Goal: Find contact information

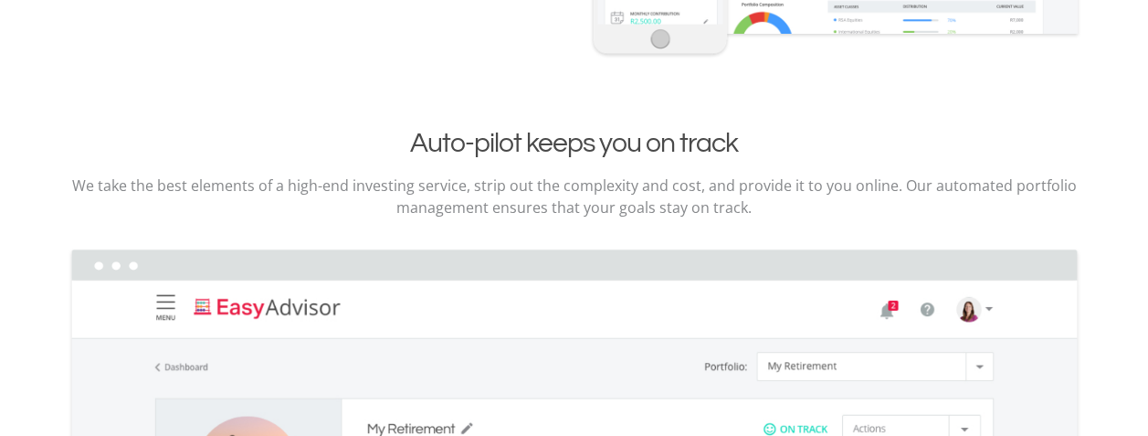
scroll to position [2548, 0]
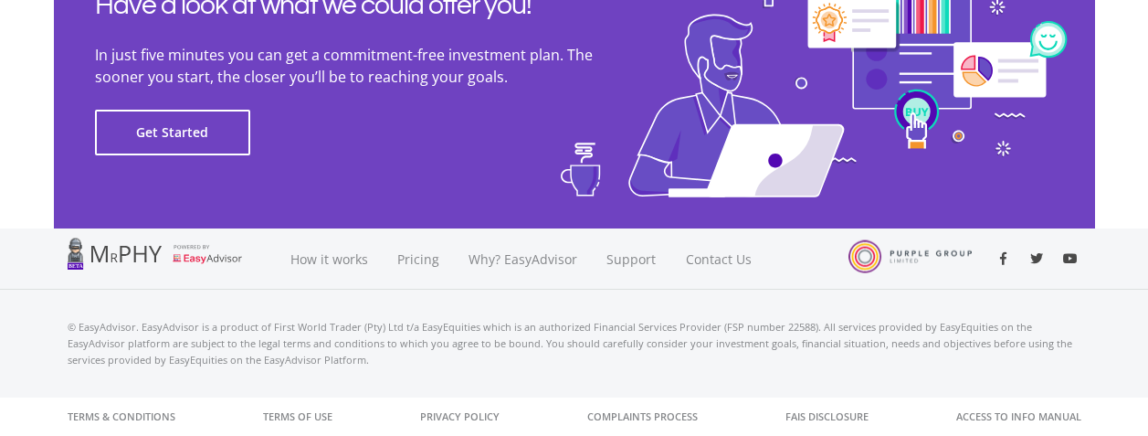
scroll to position [4270, 0]
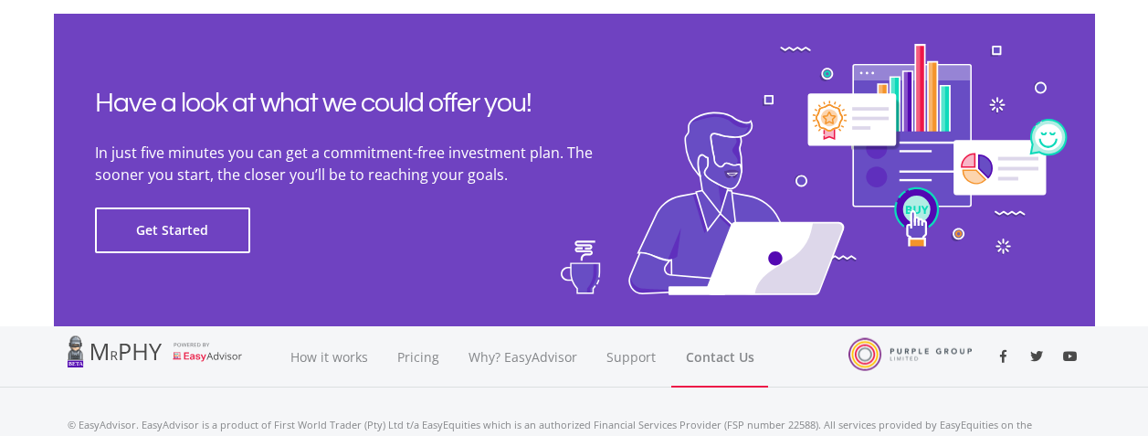
click at [720, 355] on link "Contact Us" at bounding box center [719, 356] width 97 height 61
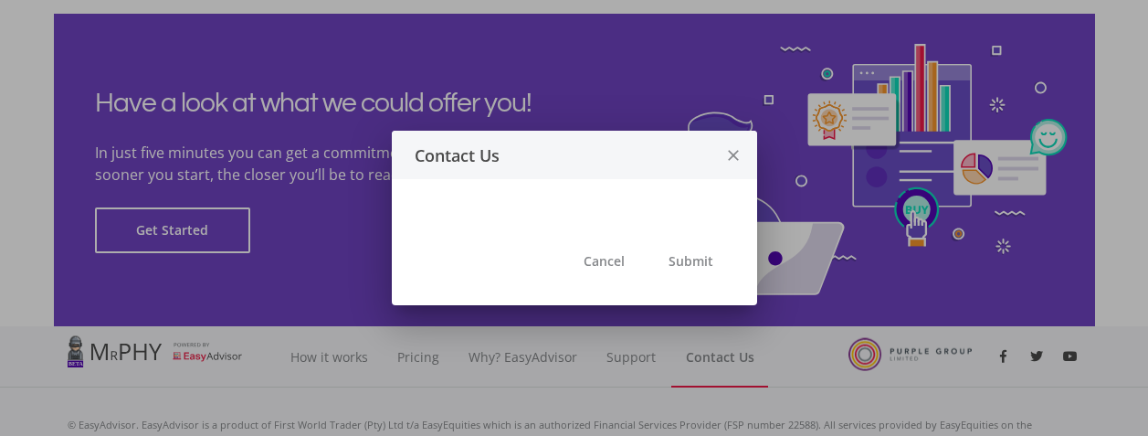
scroll to position [0, 0]
click at [720, 355] on div at bounding box center [574, 218] width 1148 height 436
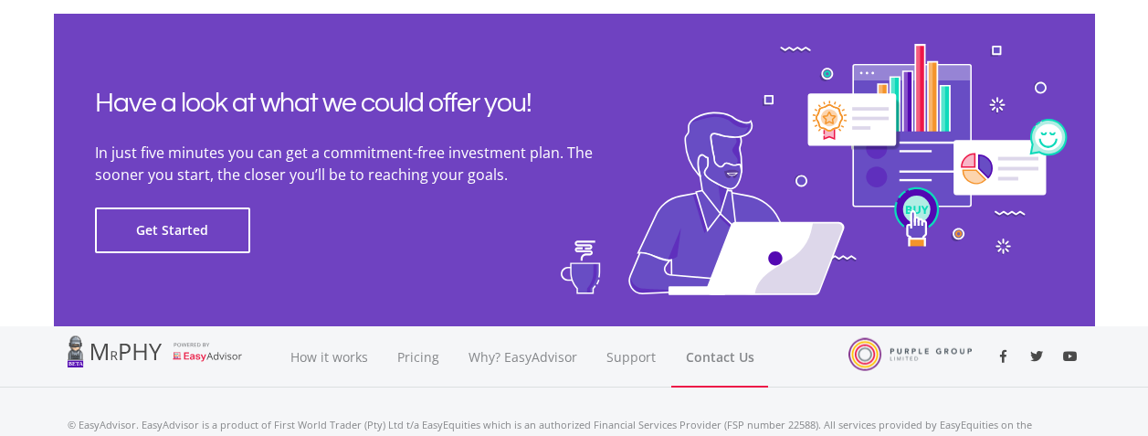
scroll to position [4270, 0]
click at [720, 355] on link "Contact Us" at bounding box center [719, 356] width 97 height 61
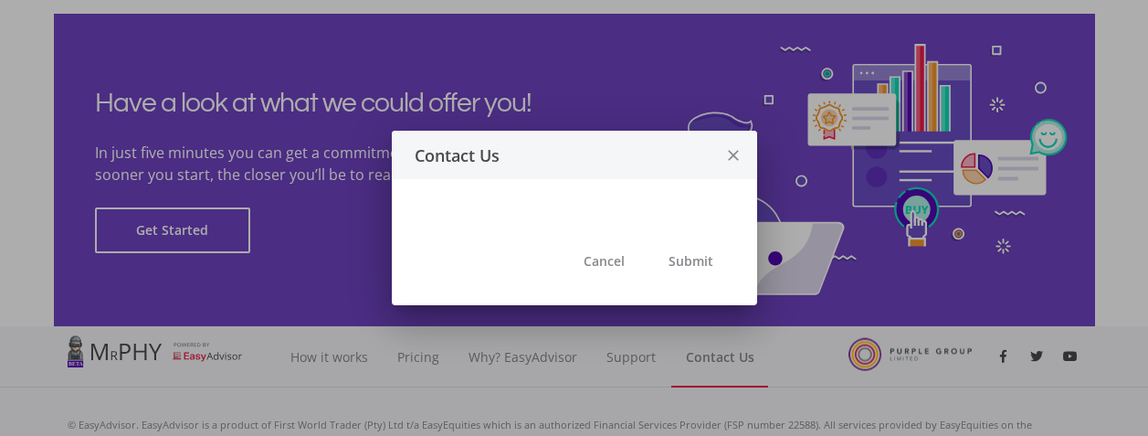
scroll to position [0, 0]
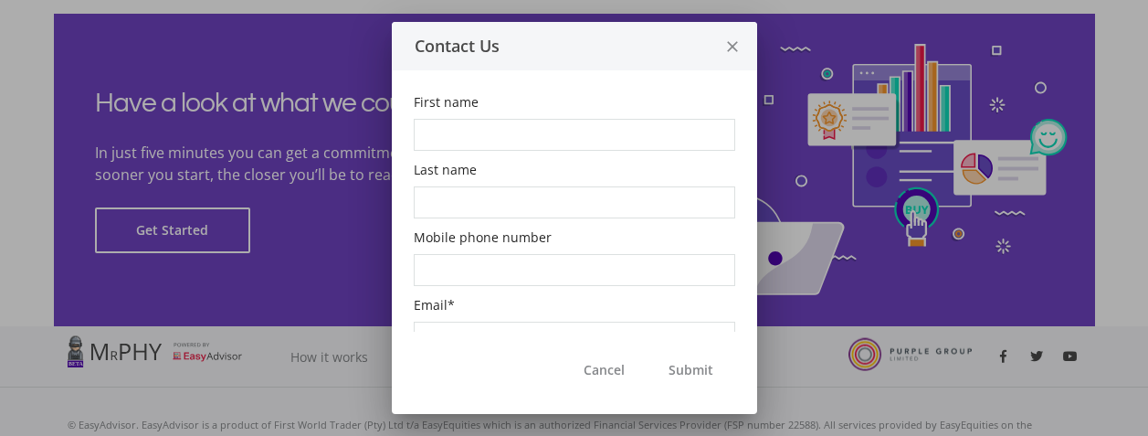
click at [730, 47] on icon "close" at bounding box center [732, 47] width 18 height 48
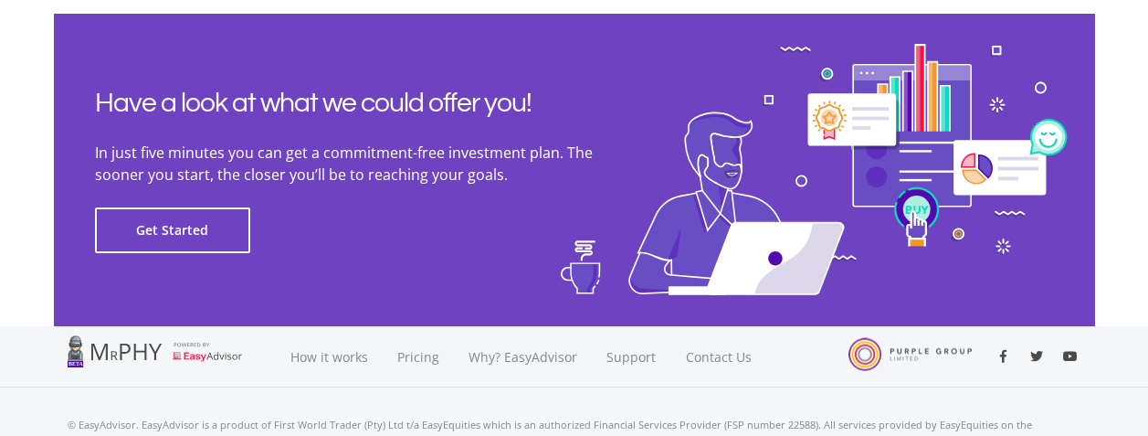
scroll to position [4270, 0]
click at [644, 353] on link "Support" at bounding box center [631, 356] width 79 height 61
